Goal: Task Accomplishment & Management: Complete application form

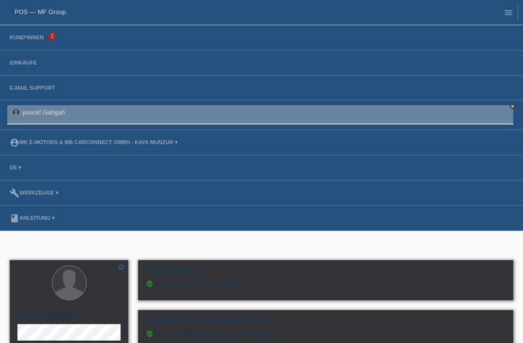
click at [19, 32] on li "Kund*innen 2" at bounding box center [261, 37] width 523 height 25
click at [30, 40] on link "Kund*innen" at bounding box center [27, 37] width 44 height 6
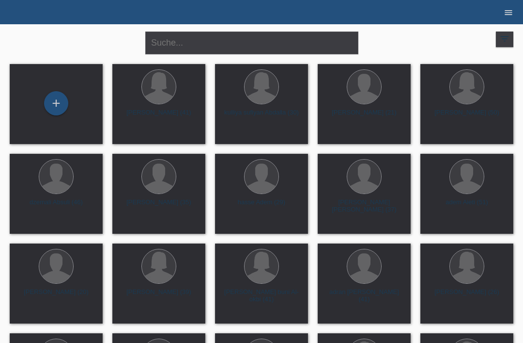
click at [509, 13] on icon "menu" at bounding box center [509, 13] width 10 height 10
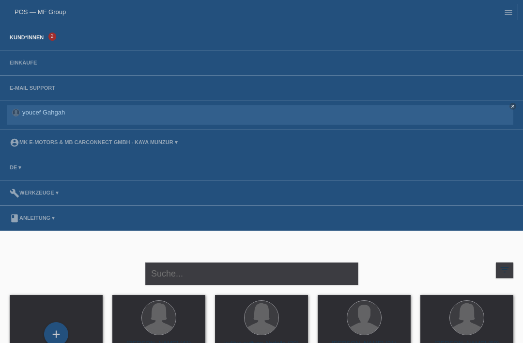
click at [31, 36] on link "Kund*innen" at bounding box center [27, 37] width 44 height 6
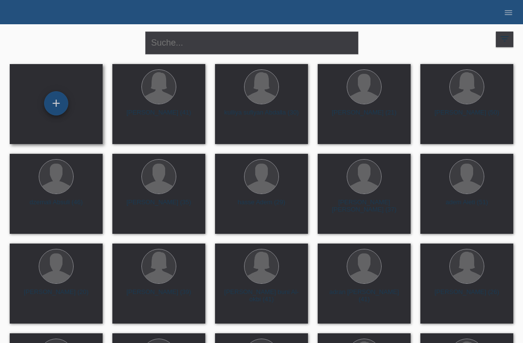
click at [57, 103] on div "+" at bounding box center [56, 103] width 23 height 16
